Goal: Navigation & Orientation: Find specific page/section

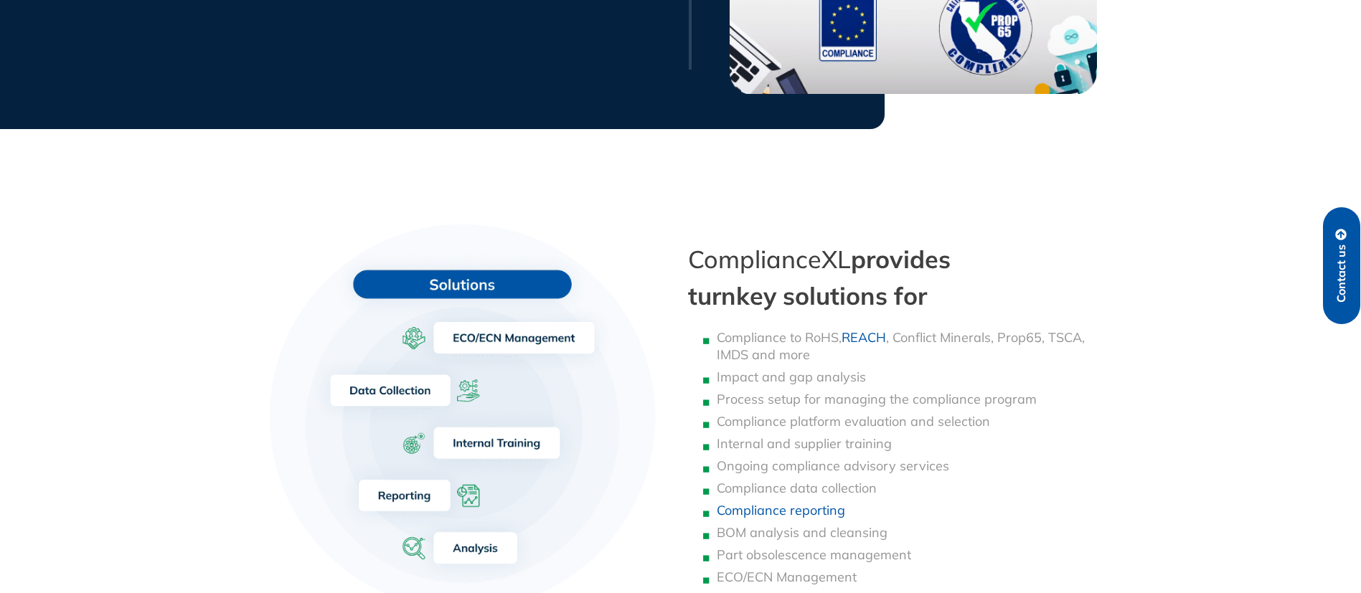
scroll to position [1500, 0]
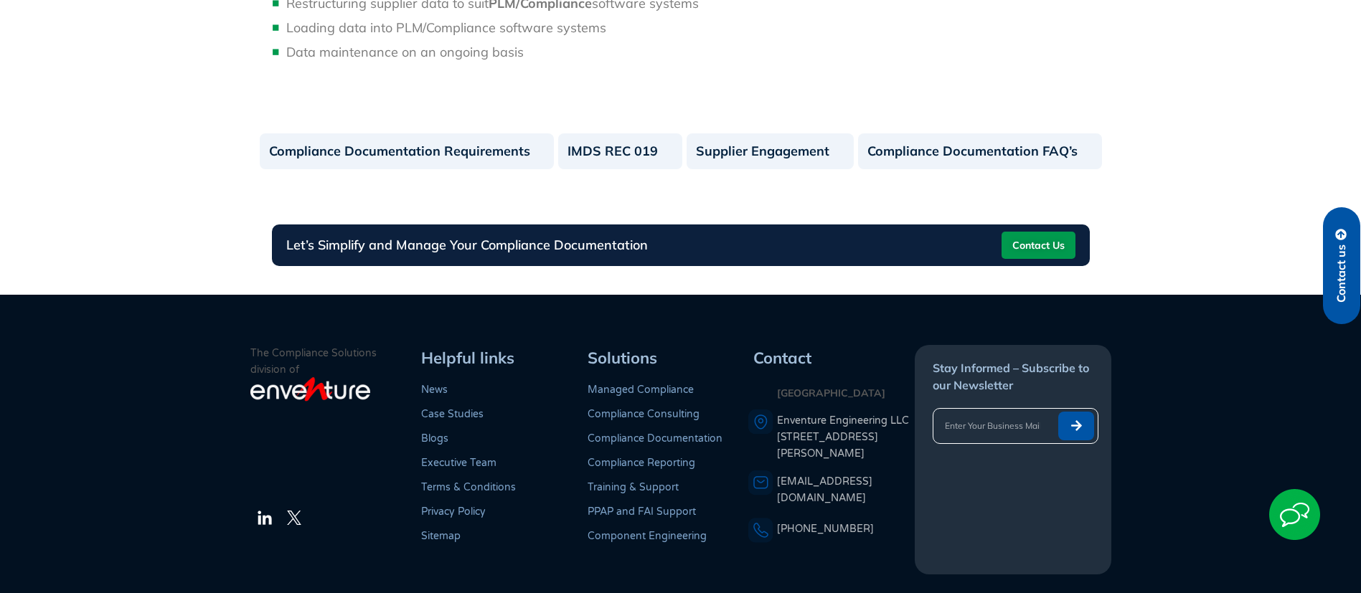
scroll to position [1554, 0]
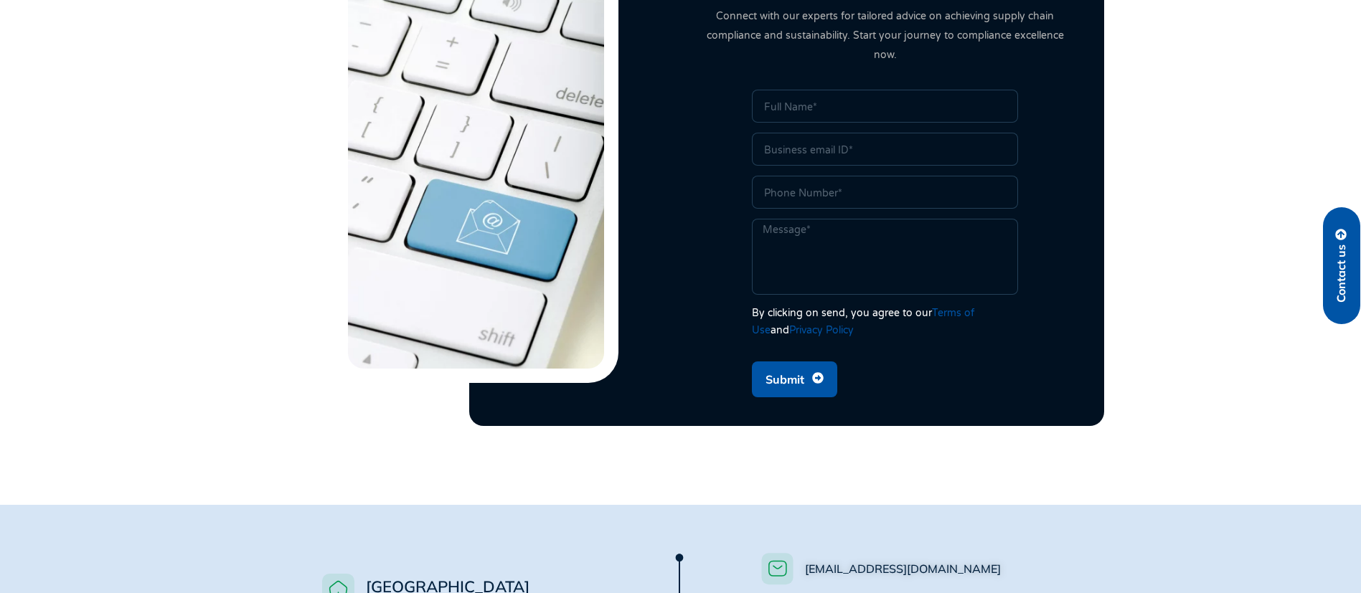
scroll to position [538, 0]
